Goal: Transaction & Acquisition: Purchase product/service

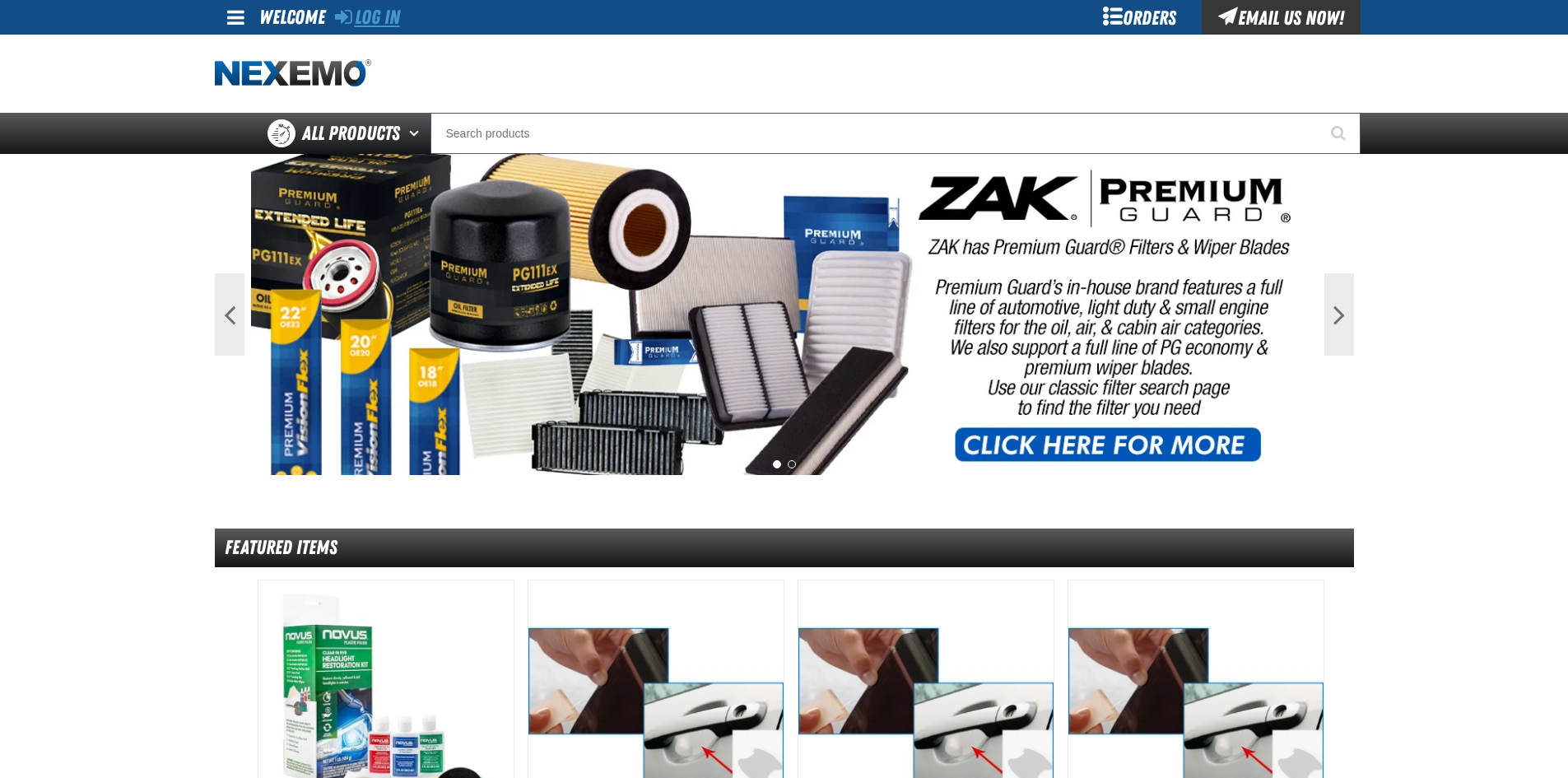
click at [395, 9] on link "Log In" at bounding box center [367, 17] width 65 height 23
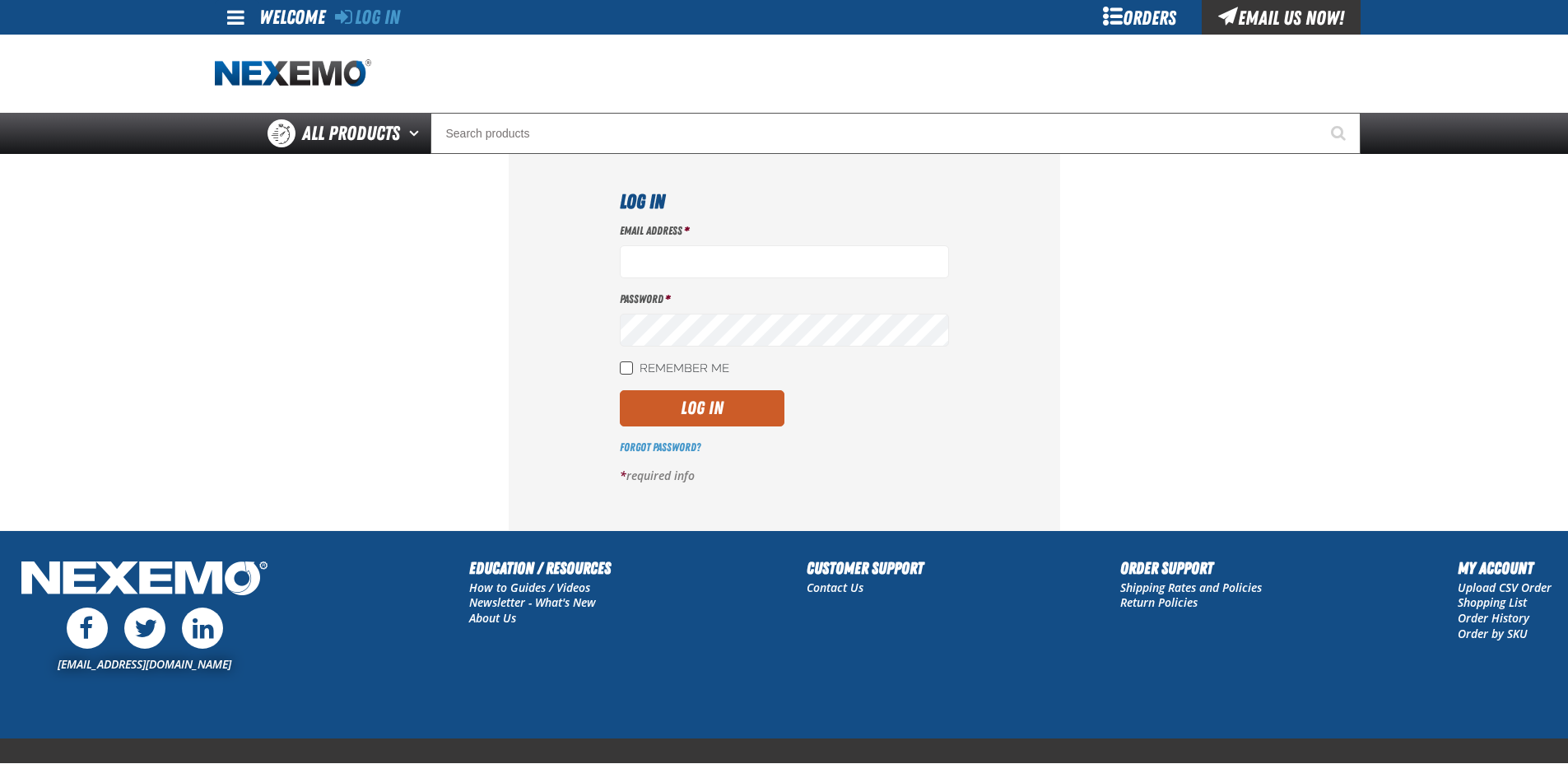
type input "jgoodson@vtaig.com"
click at [624, 371] on input "Remember Me" at bounding box center [626, 368] width 13 height 13
checkbox input "true"
click at [717, 407] on button "Log In" at bounding box center [701, 408] width 164 height 36
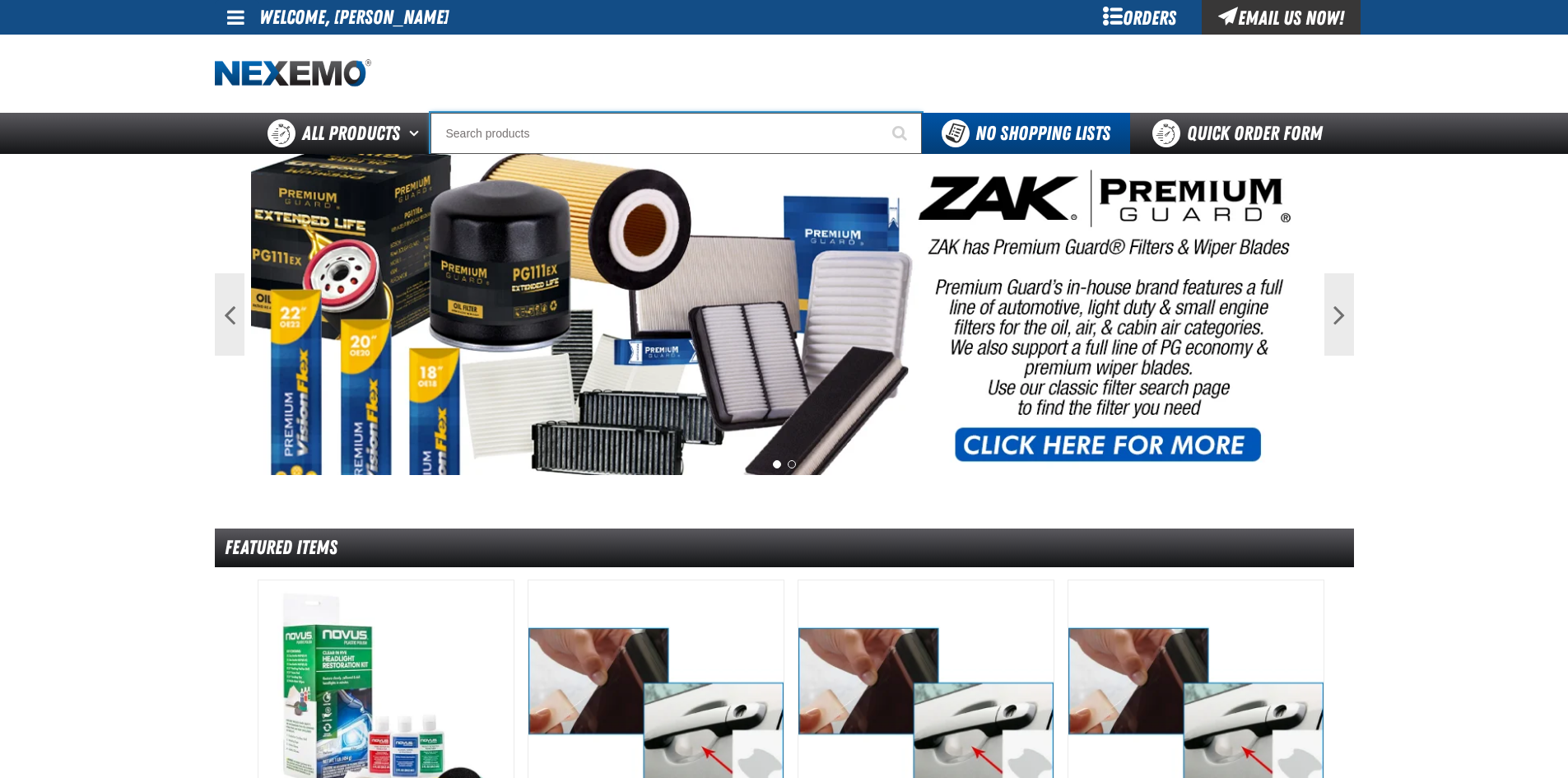
click at [553, 148] on input "Search" at bounding box center [676, 133] width 491 height 41
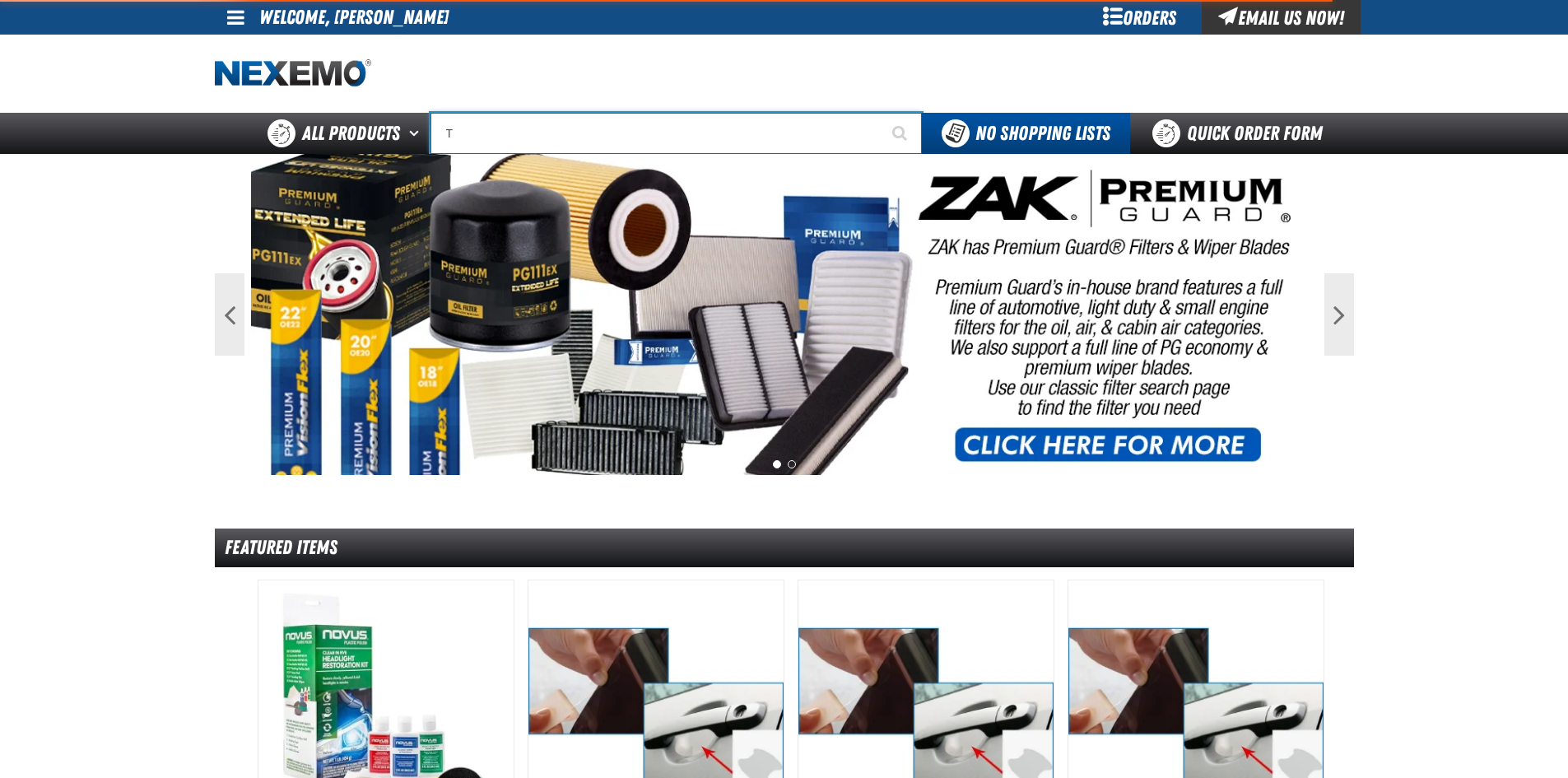
type input "TI"
type input "TIRE SALE"
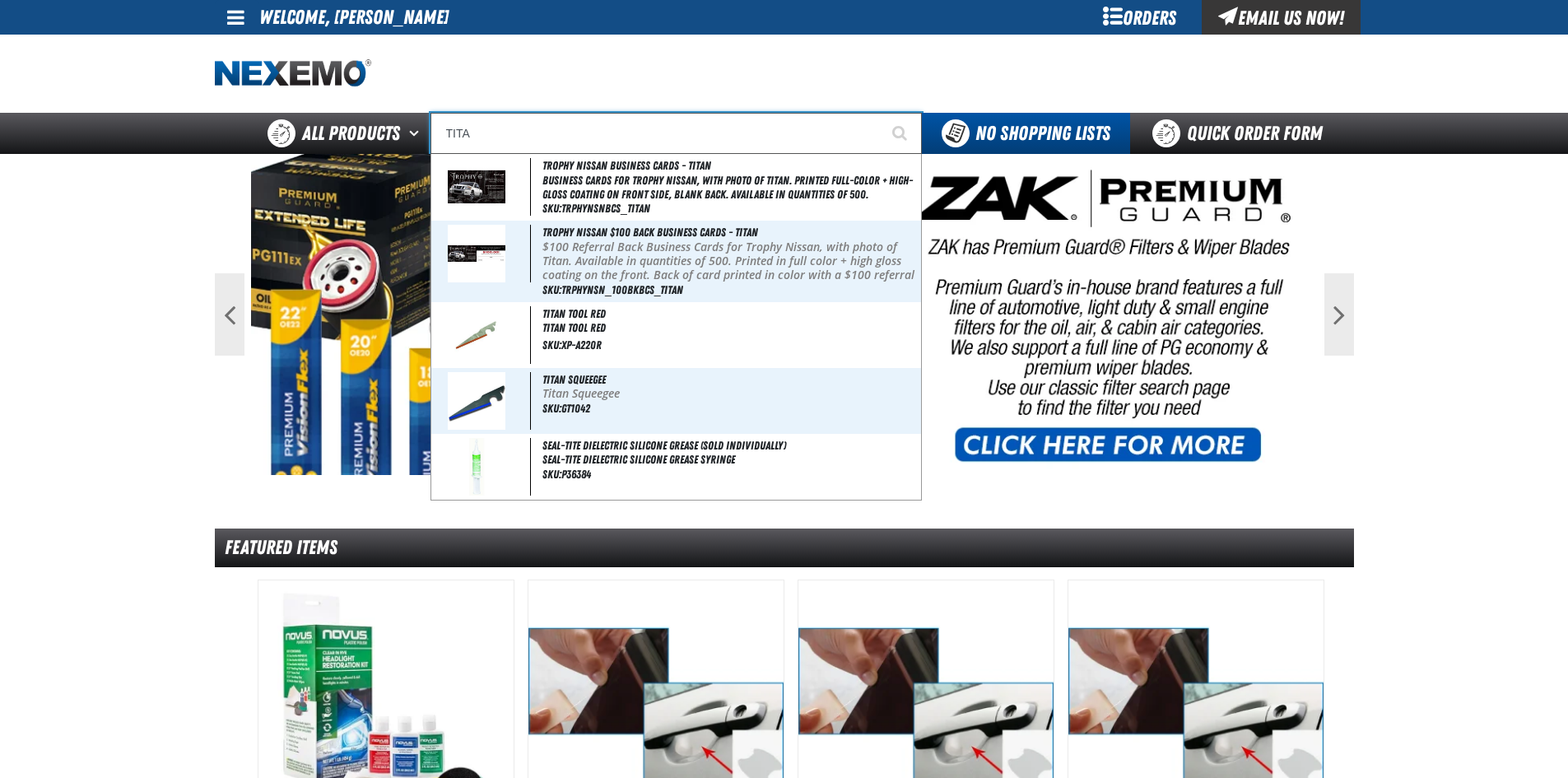
type input "TITAN"
type input "TITAN Squeegee"
type input "TITAN"
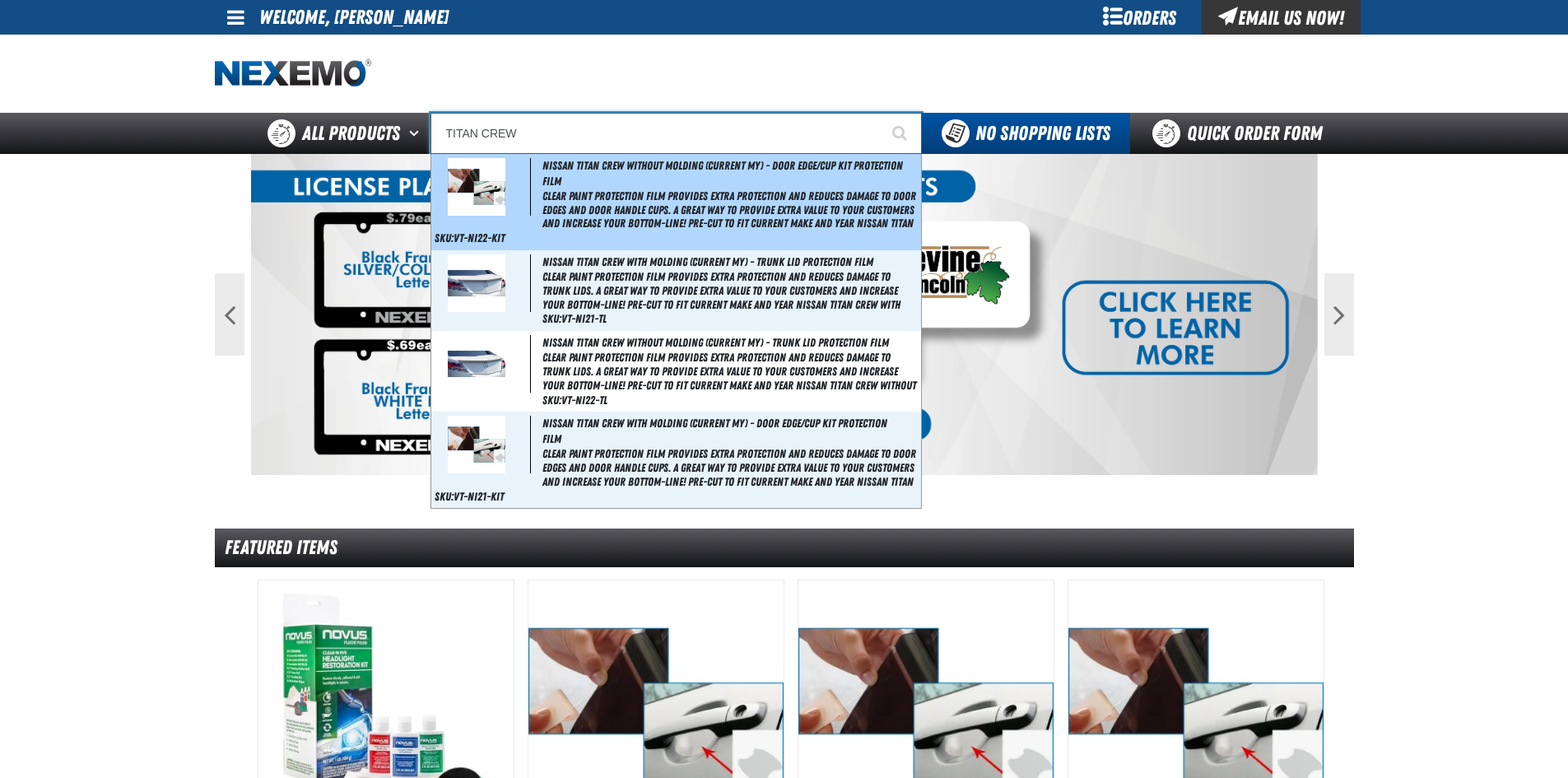
click at [642, 197] on span "Clear paint protection film provides extra protection and reduces damage to doo…" at bounding box center [730, 210] width 375 height 41
type input "Nissan Titan Crew without molding (Current MY) - Door Edge/Cup Kit Protection F…"
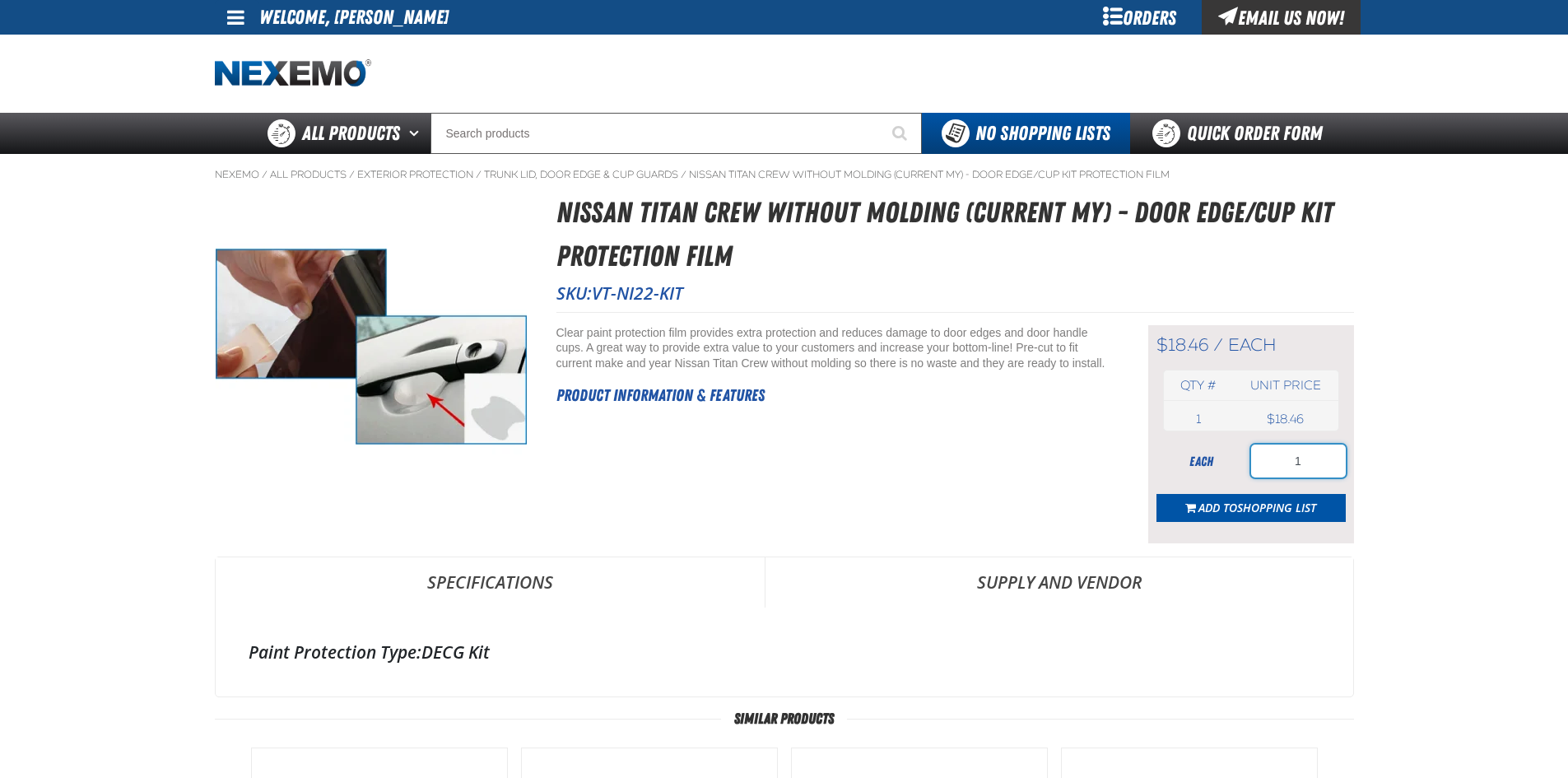
click at [1303, 460] on input "1" at bounding box center [1298, 460] width 94 height 33
type input "80"
click at [1238, 497] on button "Add to Shopping List" at bounding box center [1251, 507] width 190 height 28
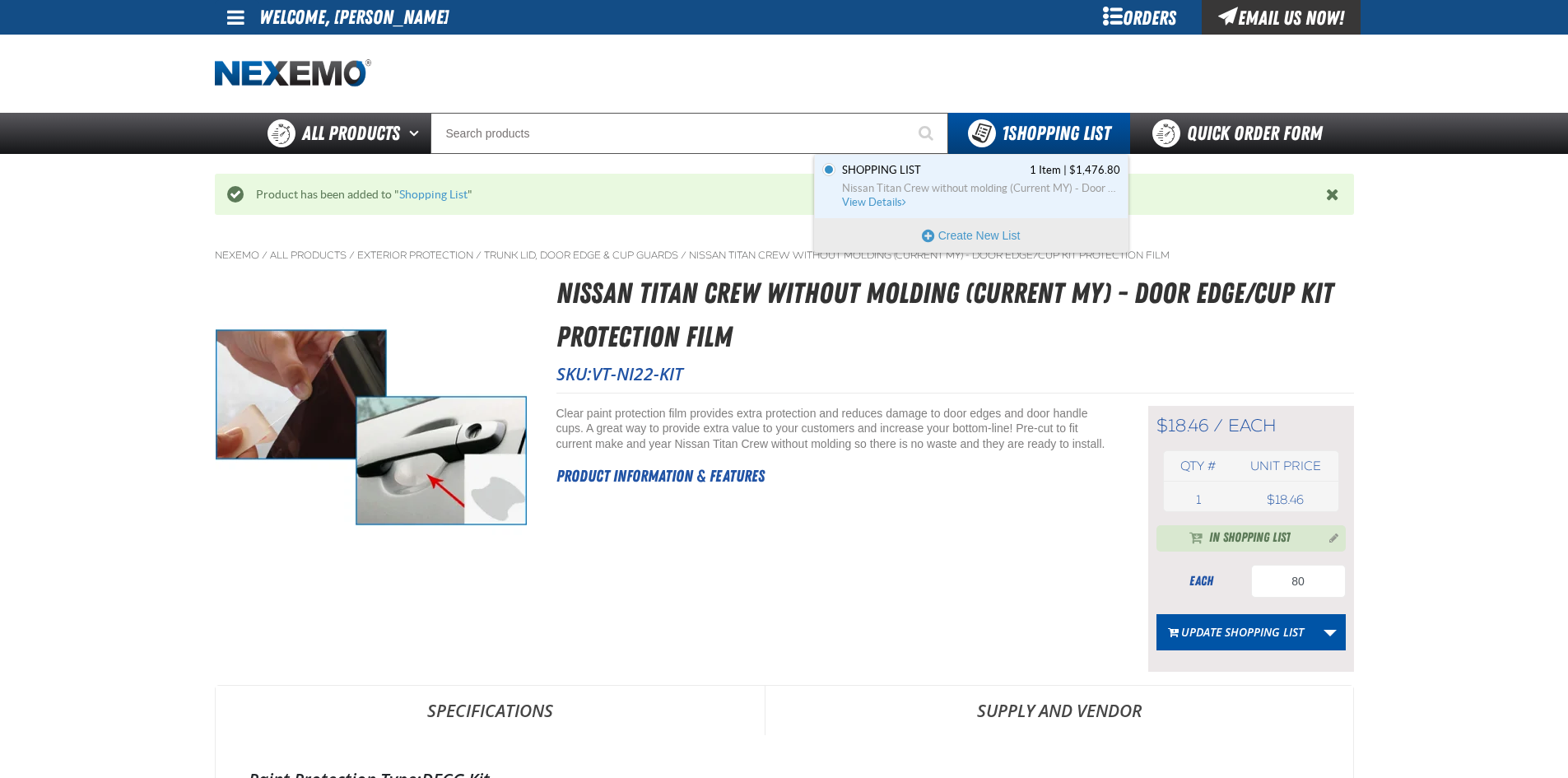
drag, startPoint x: 876, startPoint y: 204, endPoint x: 321, endPoint y: 282, distance: 560.5
click at [875, 204] on span "View Details" at bounding box center [875, 201] width 67 height 13
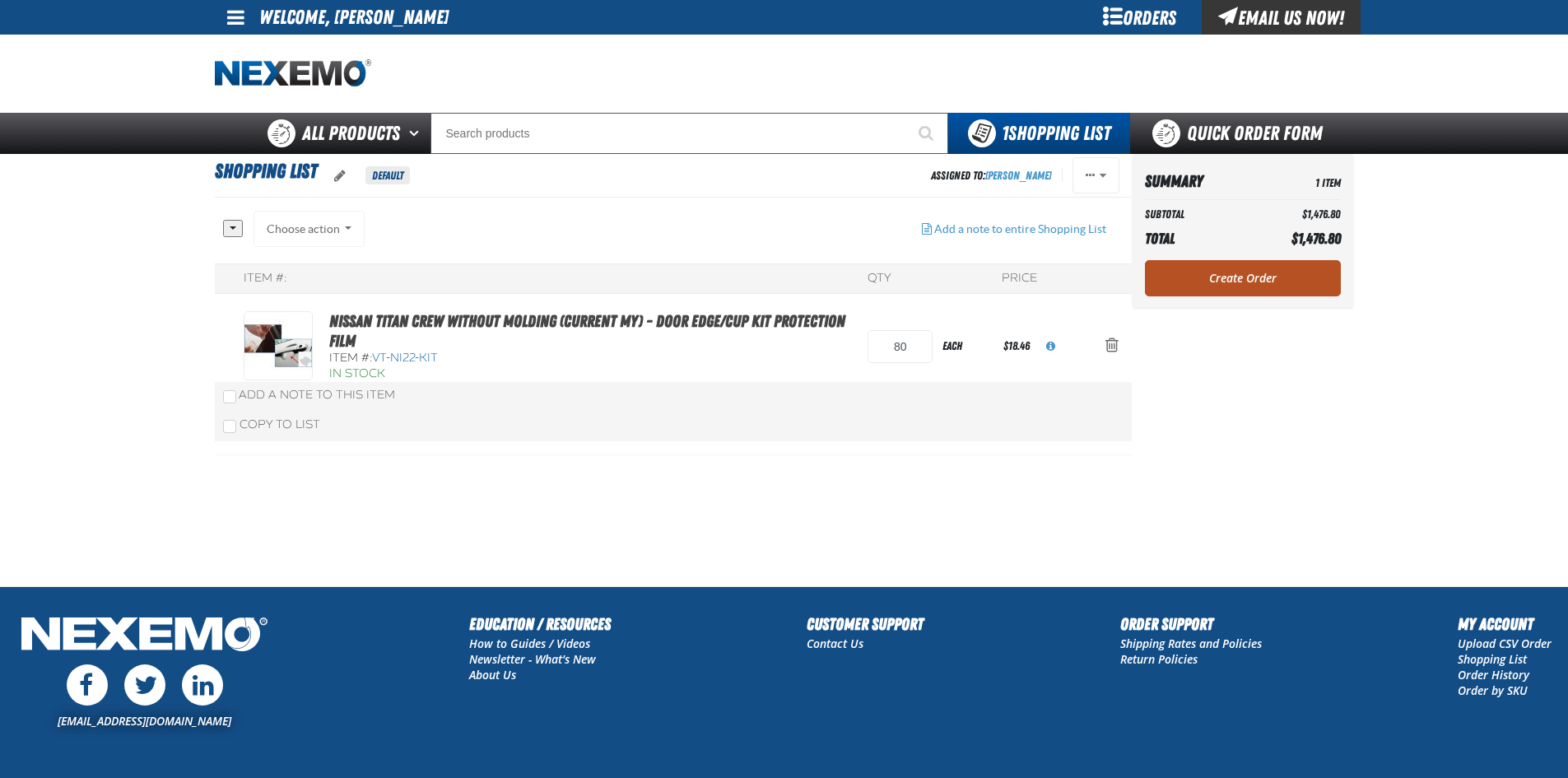
click at [1272, 283] on link "Create Order" at bounding box center [1243, 278] width 196 height 36
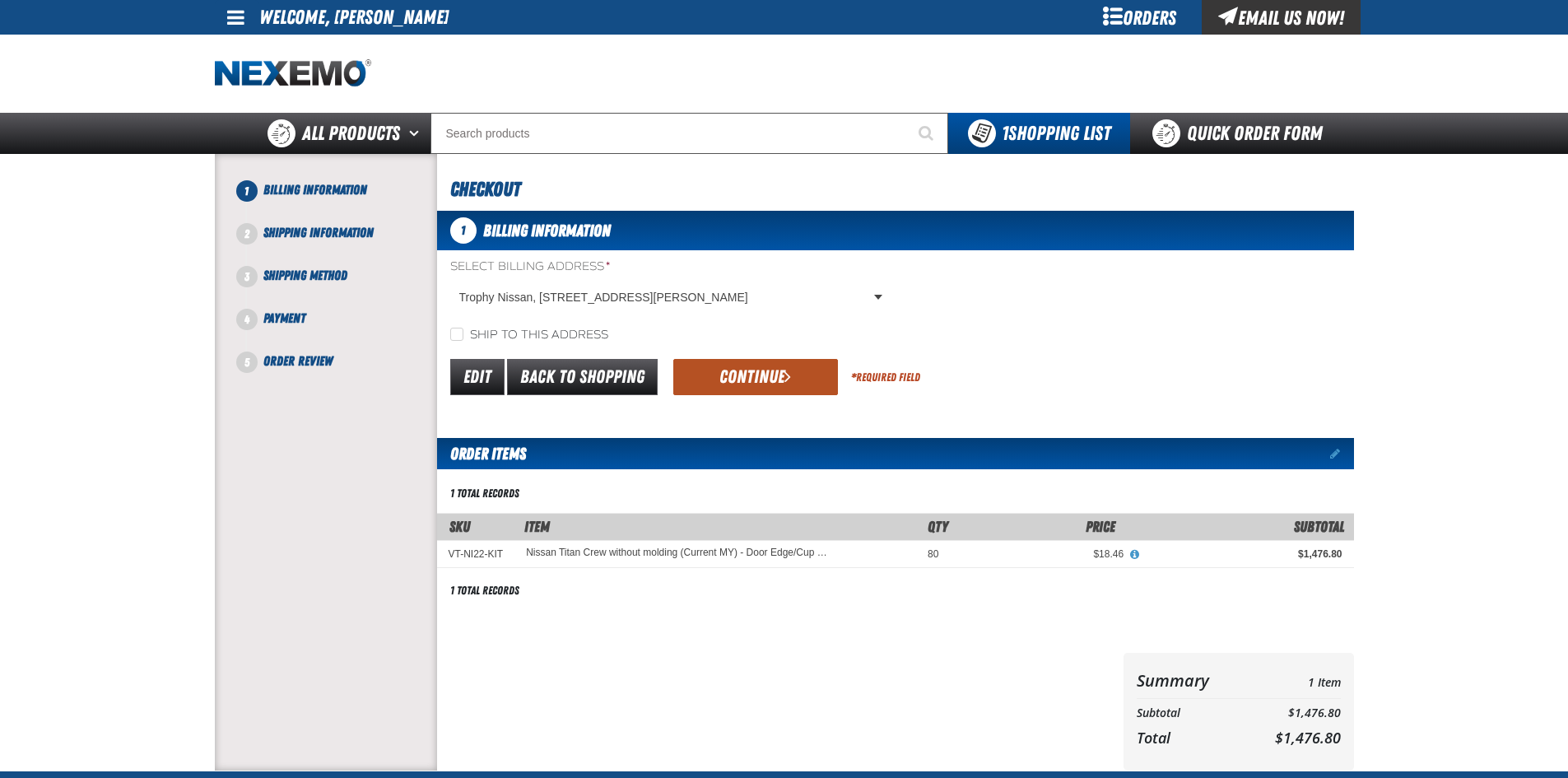
click at [774, 368] on button "Continue" at bounding box center [755, 377] width 164 height 36
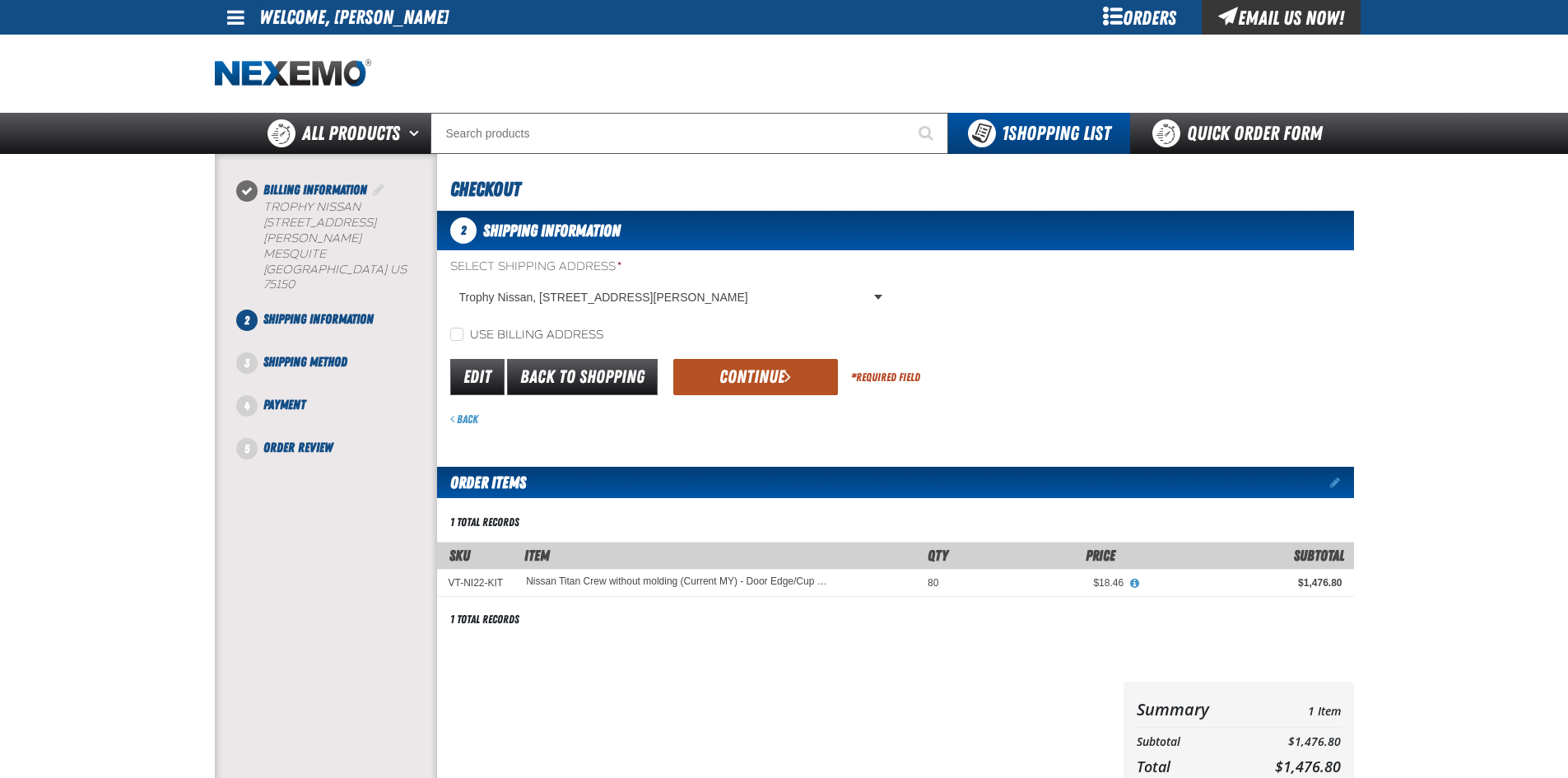
click at [785, 377] on span "submit" at bounding box center [788, 376] width 7 height 18
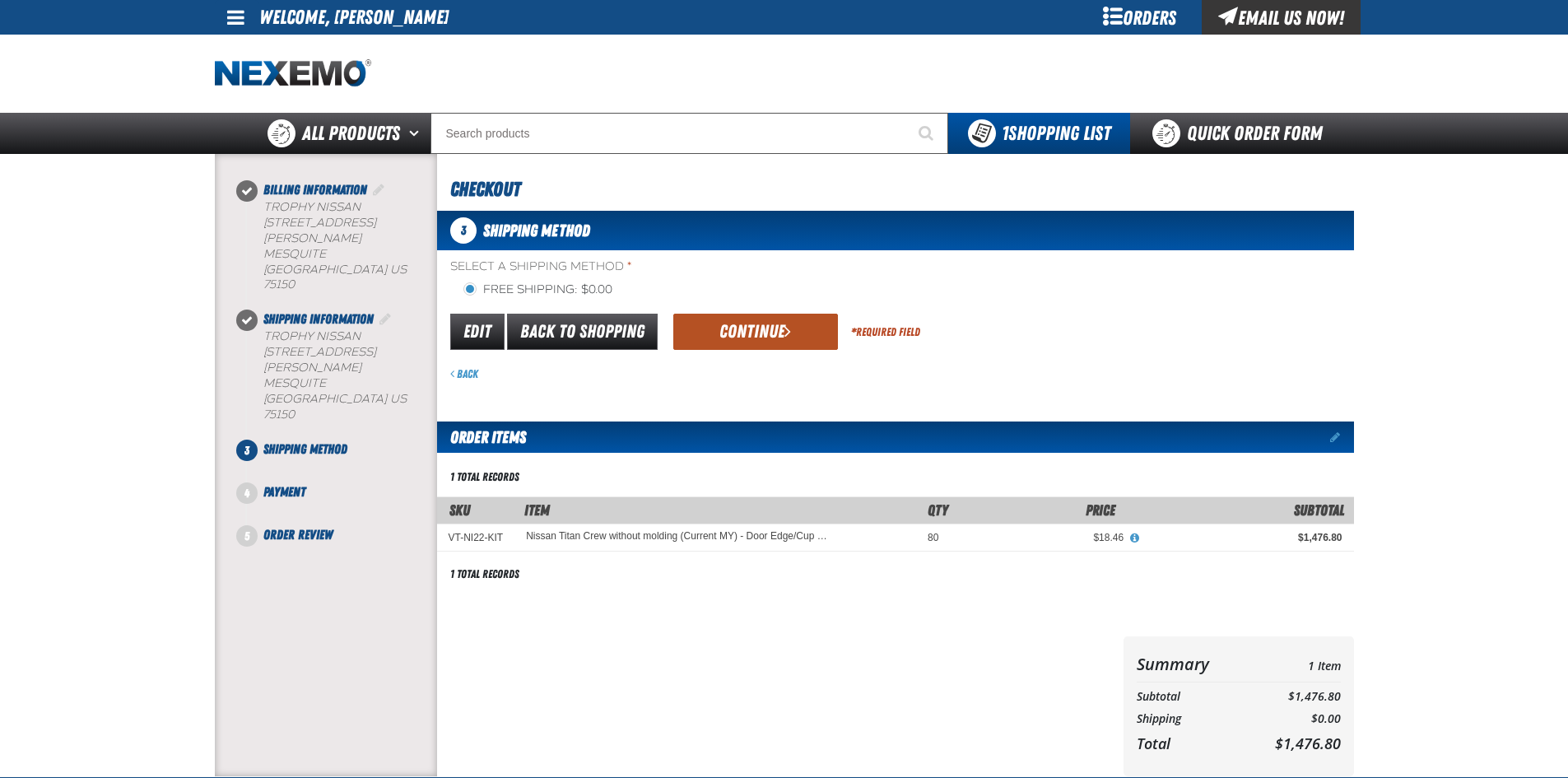
click at [785, 341] on button "Continue" at bounding box center [755, 331] width 164 height 36
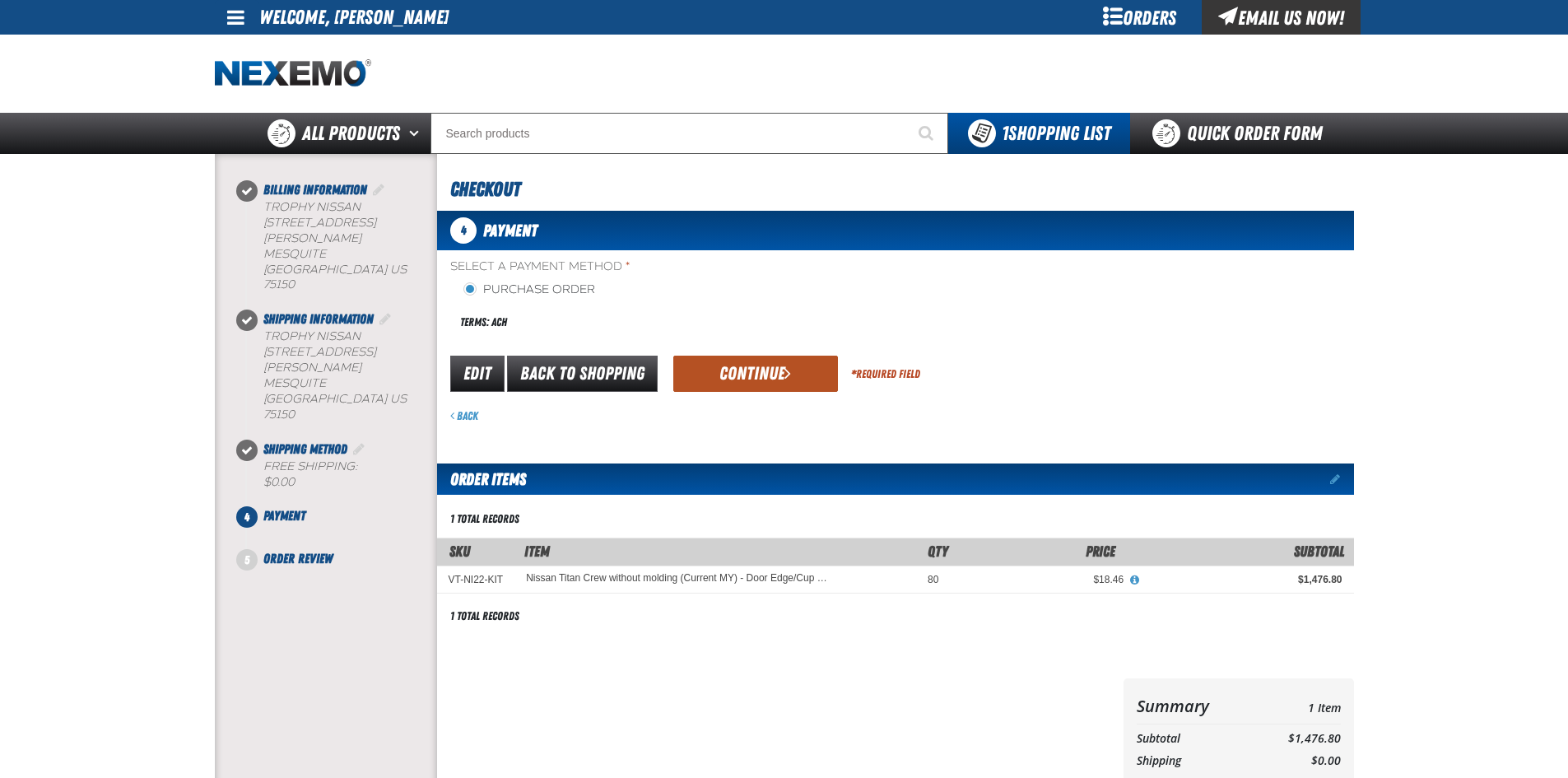
click at [753, 371] on button "Continue" at bounding box center [755, 373] width 164 height 36
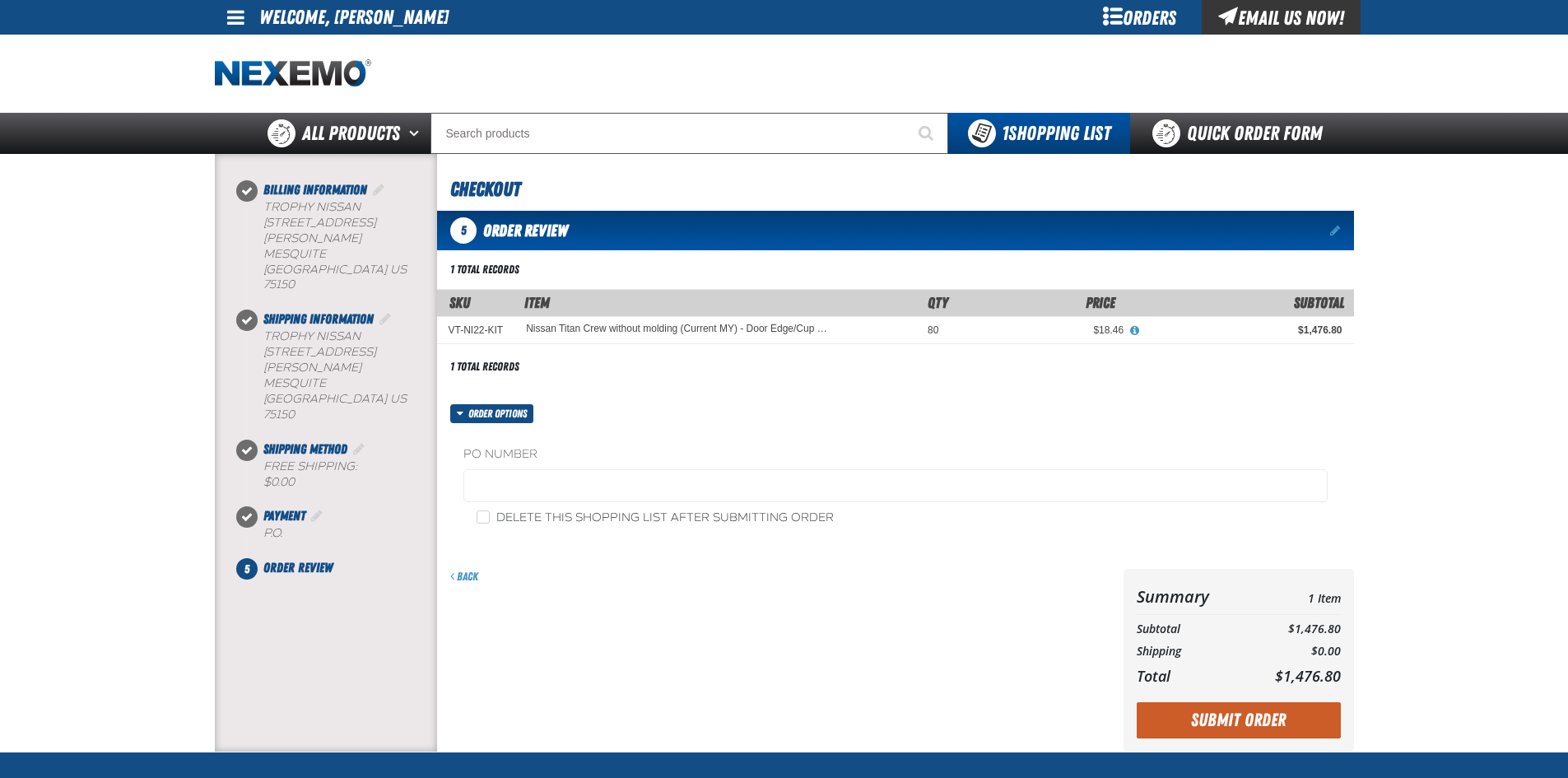
click at [540, 469] on fieldset "PO Number" at bounding box center [895, 477] width 864 height 62
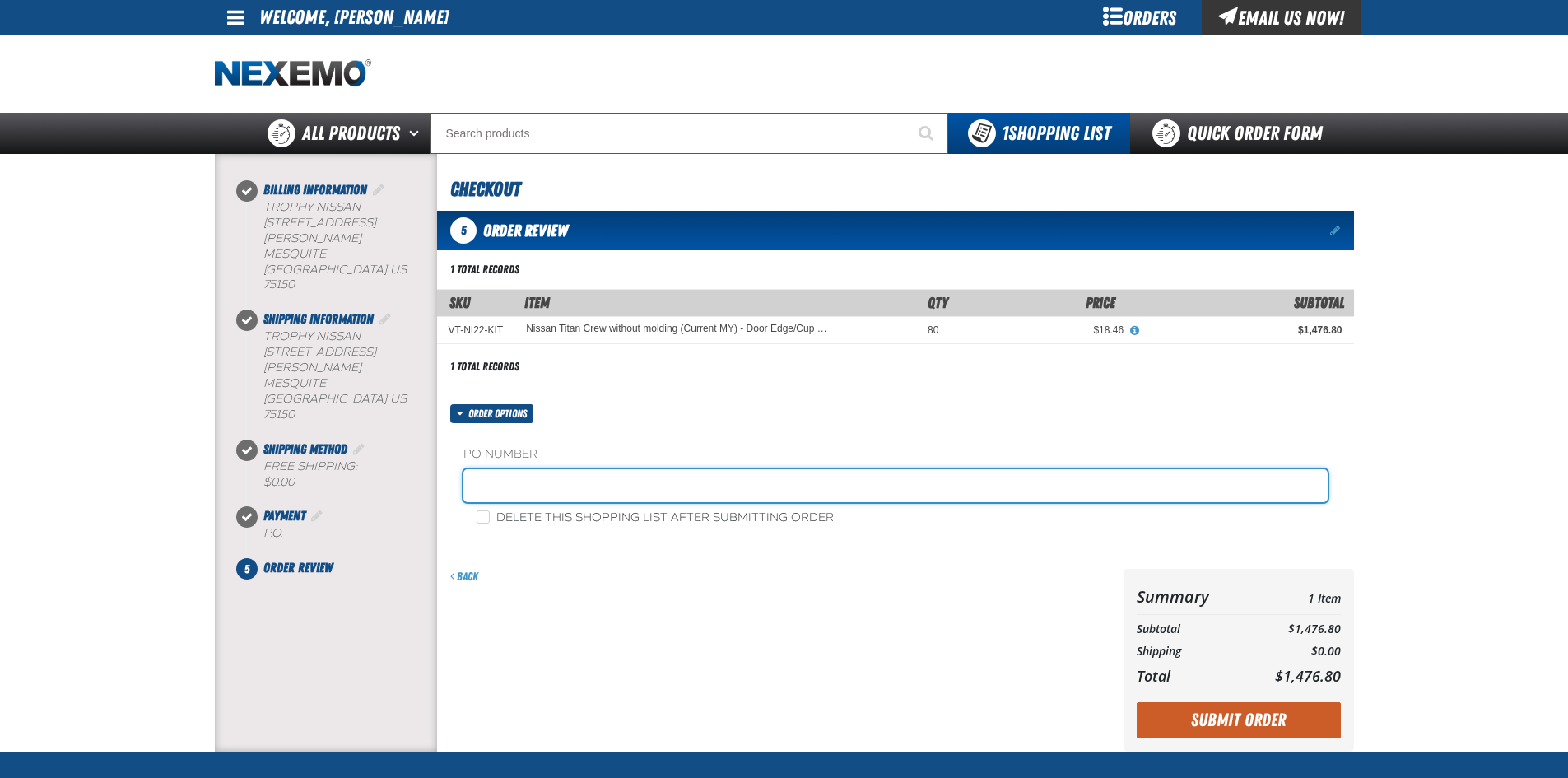
click at [540, 477] on input "text" at bounding box center [895, 486] width 864 height 33
type input "082525DEG"
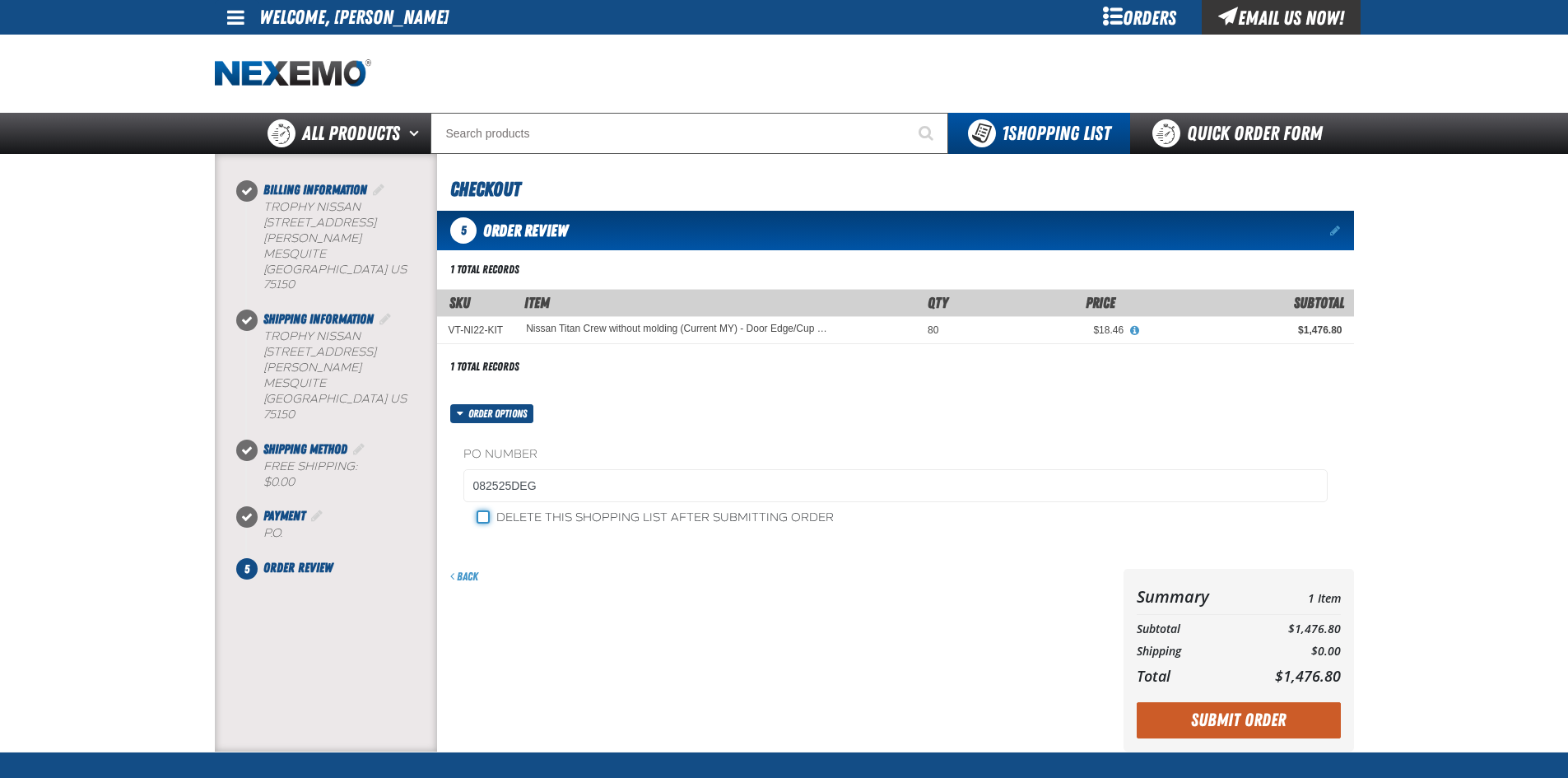
click at [484, 512] on input "Delete this shopping list after submitting order" at bounding box center [483, 517] width 13 height 13
checkbox input "true"
click at [1222, 717] on button "Submit Order" at bounding box center [1239, 720] width 204 height 36
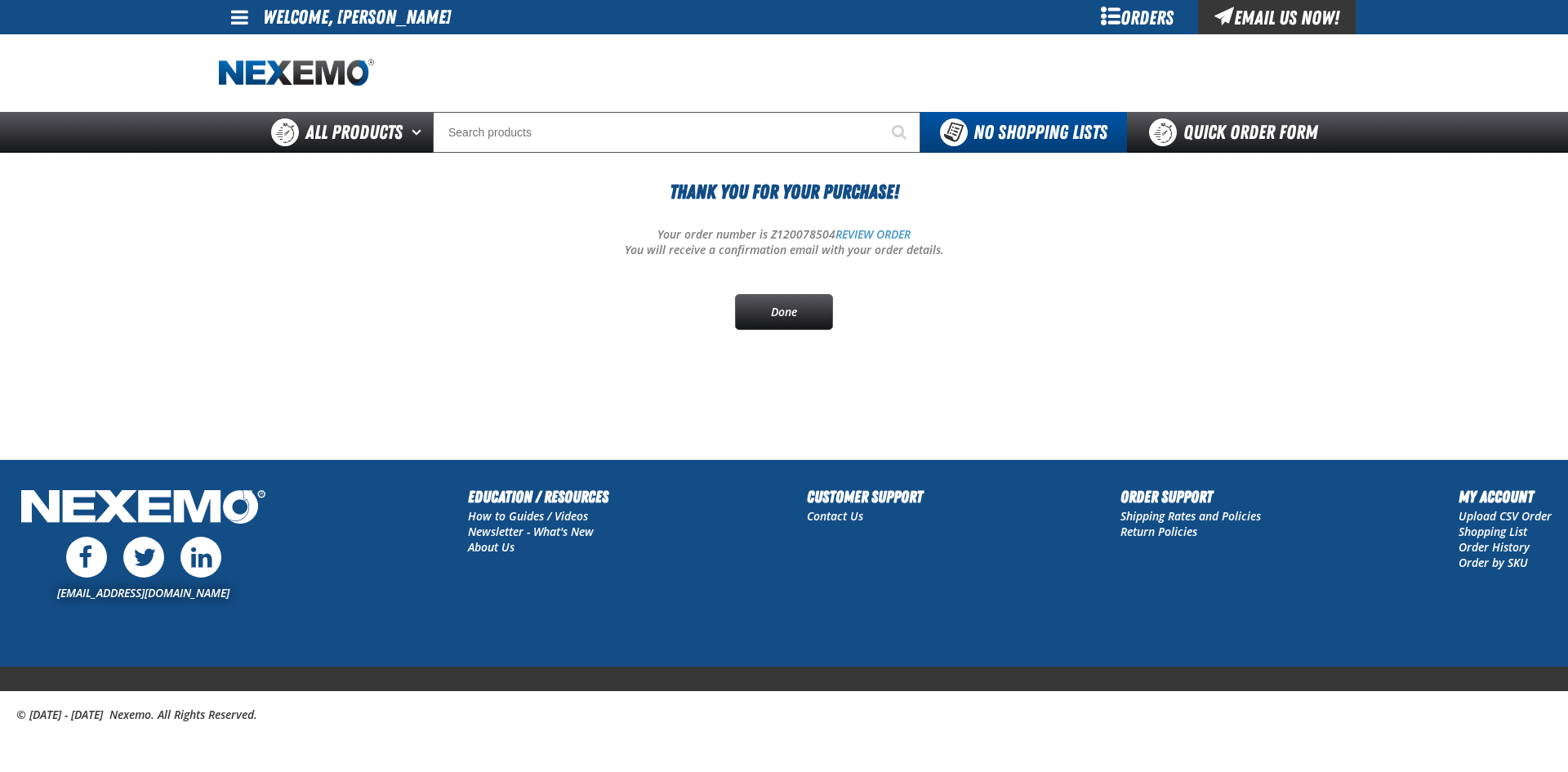
click at [236, 20] on span at bounding box center [239, 17] width 18 height 19
click at [249, 85] on link "Sign Out Sign Out" at bounding box center [253, 79] width 55 height 16
